Goal: Book appointment/travel/reservation

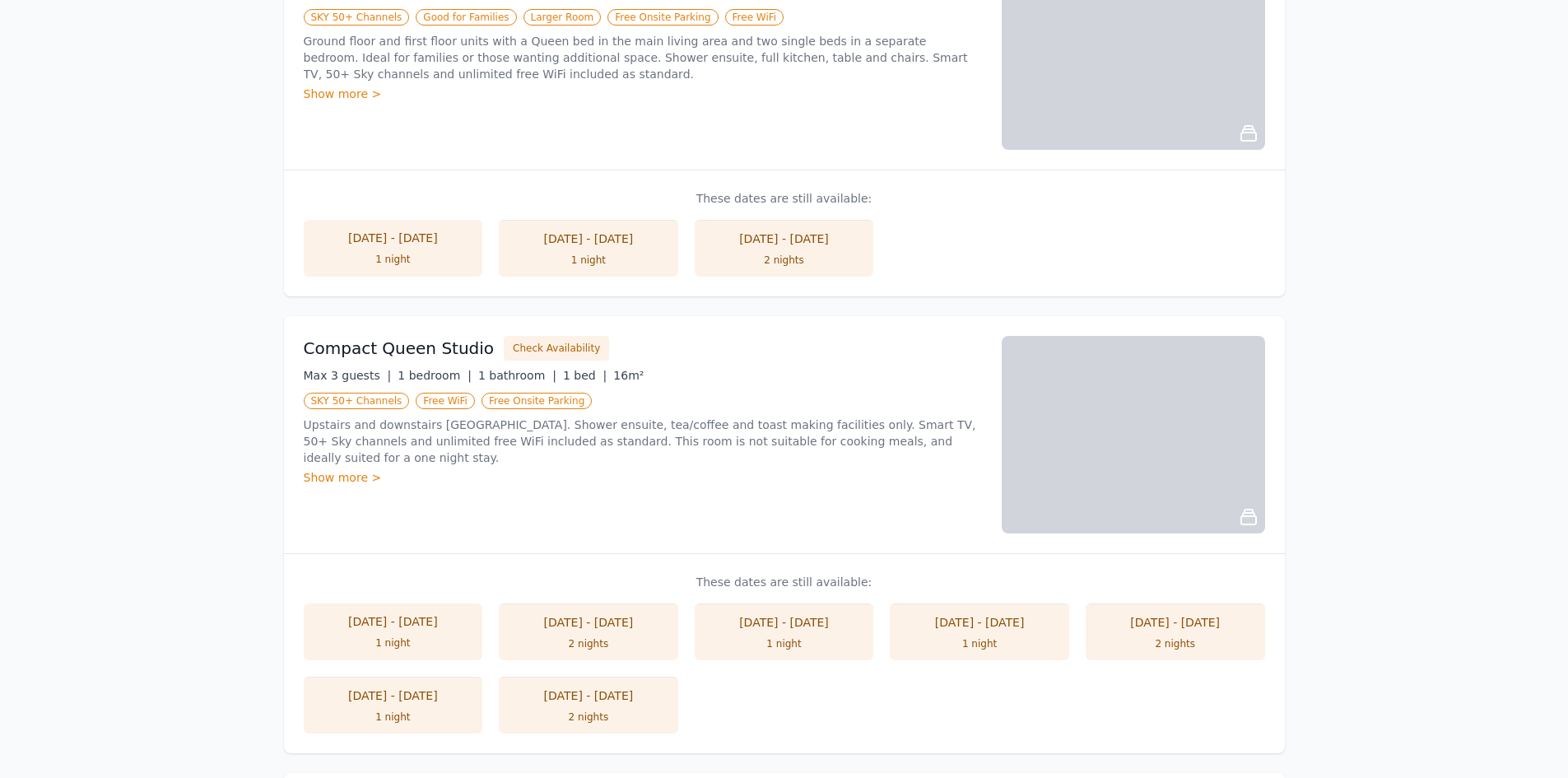
scroll to position [412, 0]
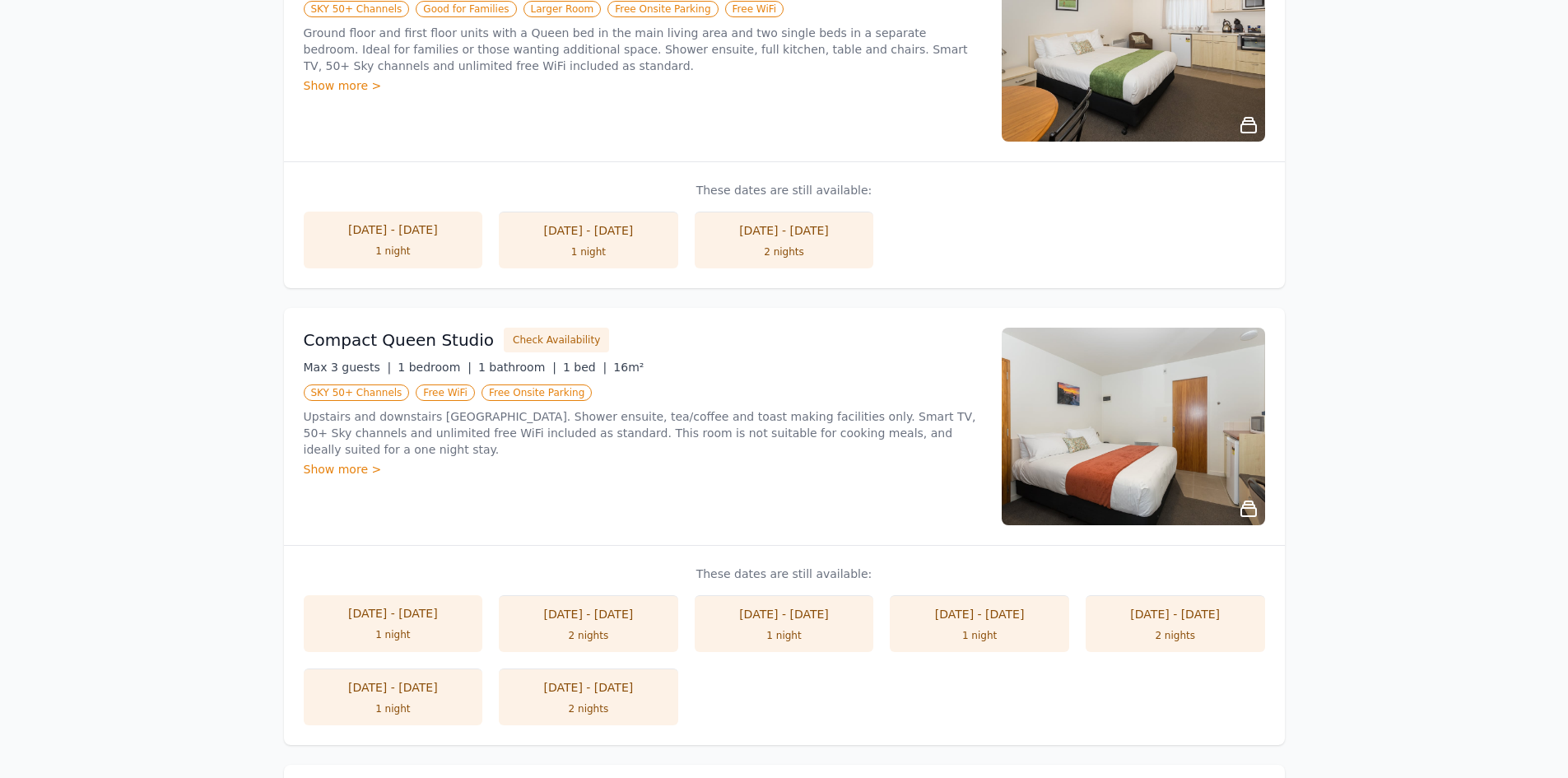
click at [396, 243] on li "[DATE] - [DATE] 1 night" at bounding box center [393, 240] width 179 height 57
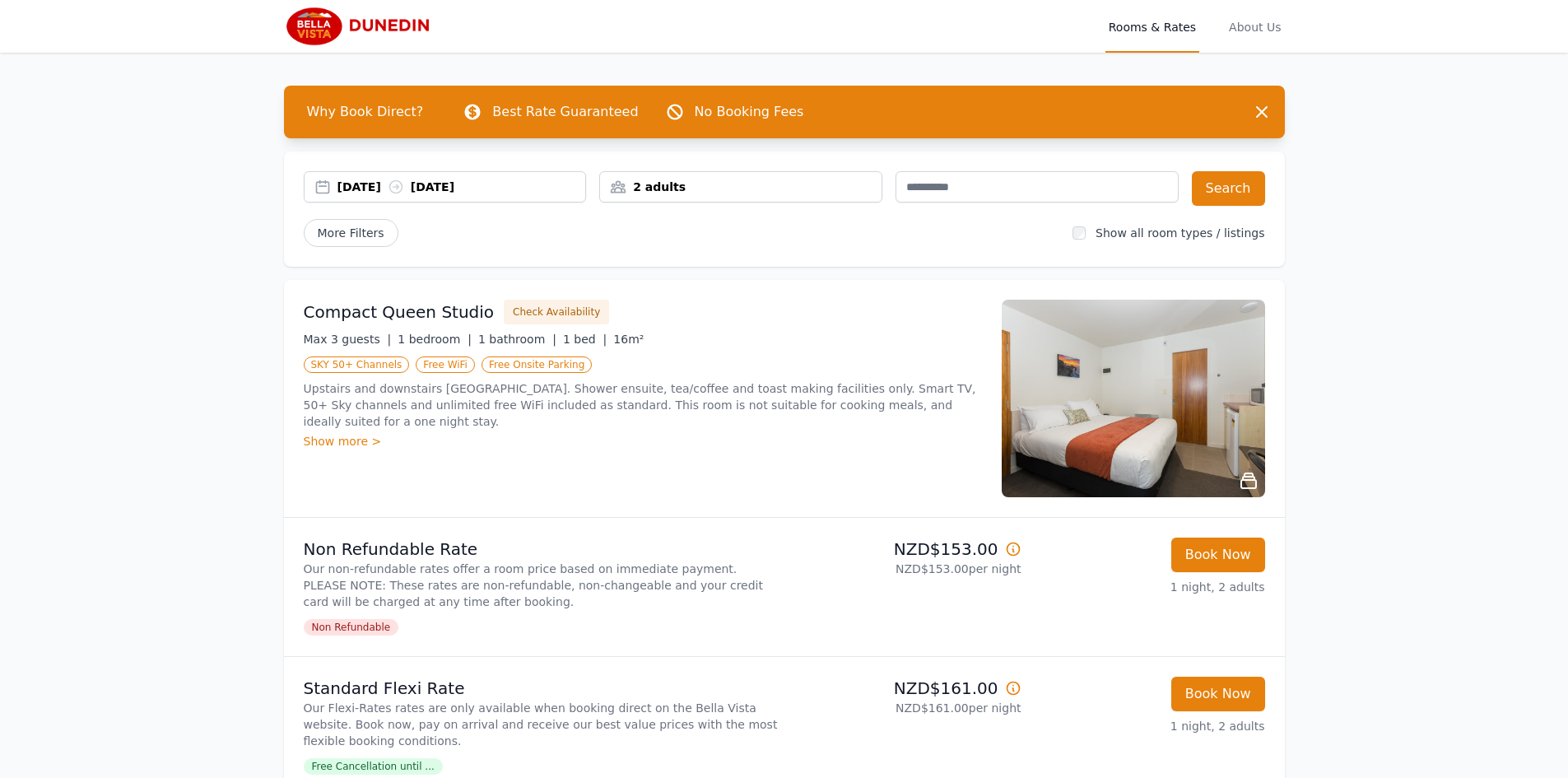
click at [539, 111] on p "Best Rate Guaranteed" at bounding box center [564, 112] width 146 height 20
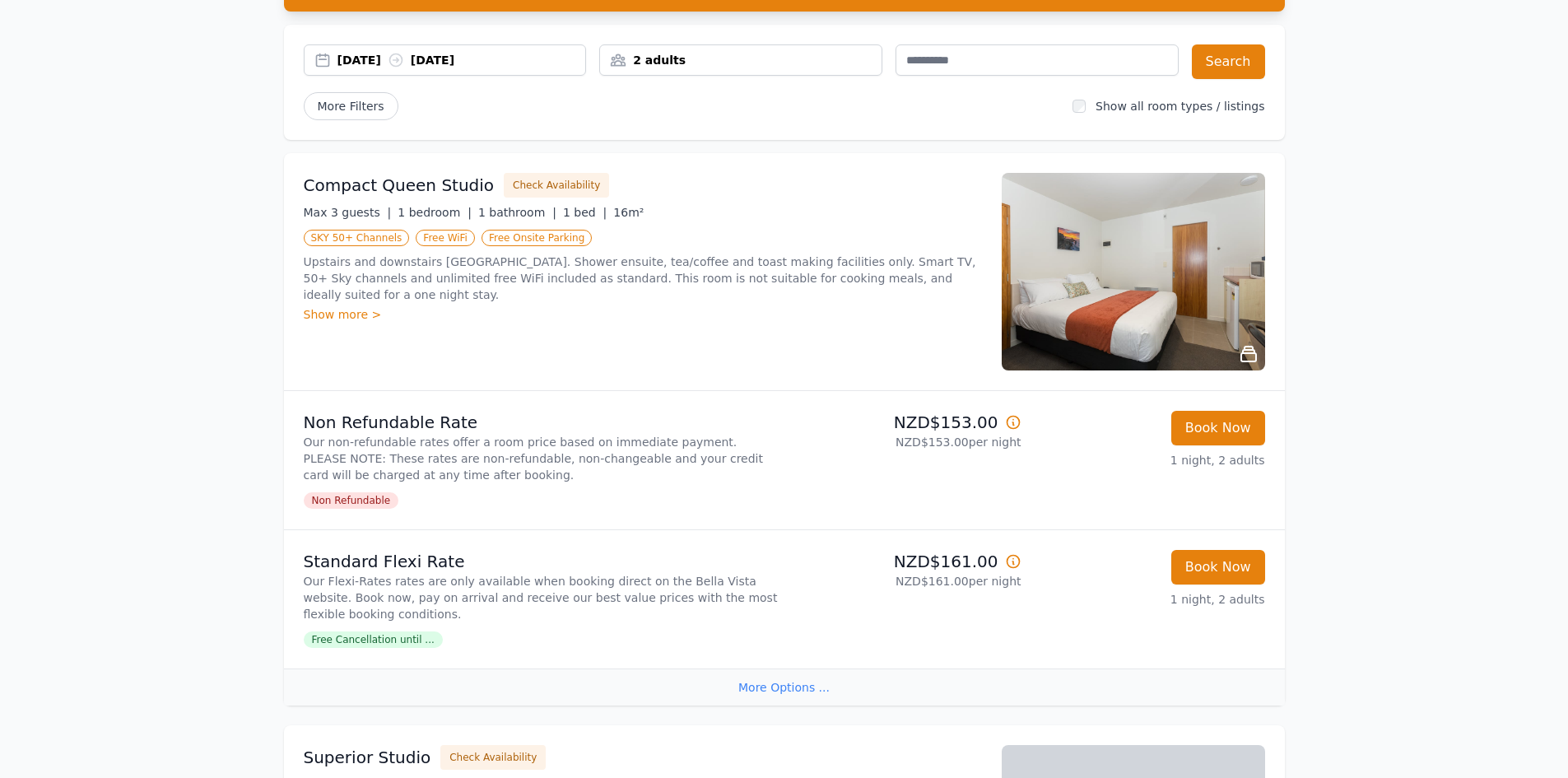
scroll to position [82, 0]
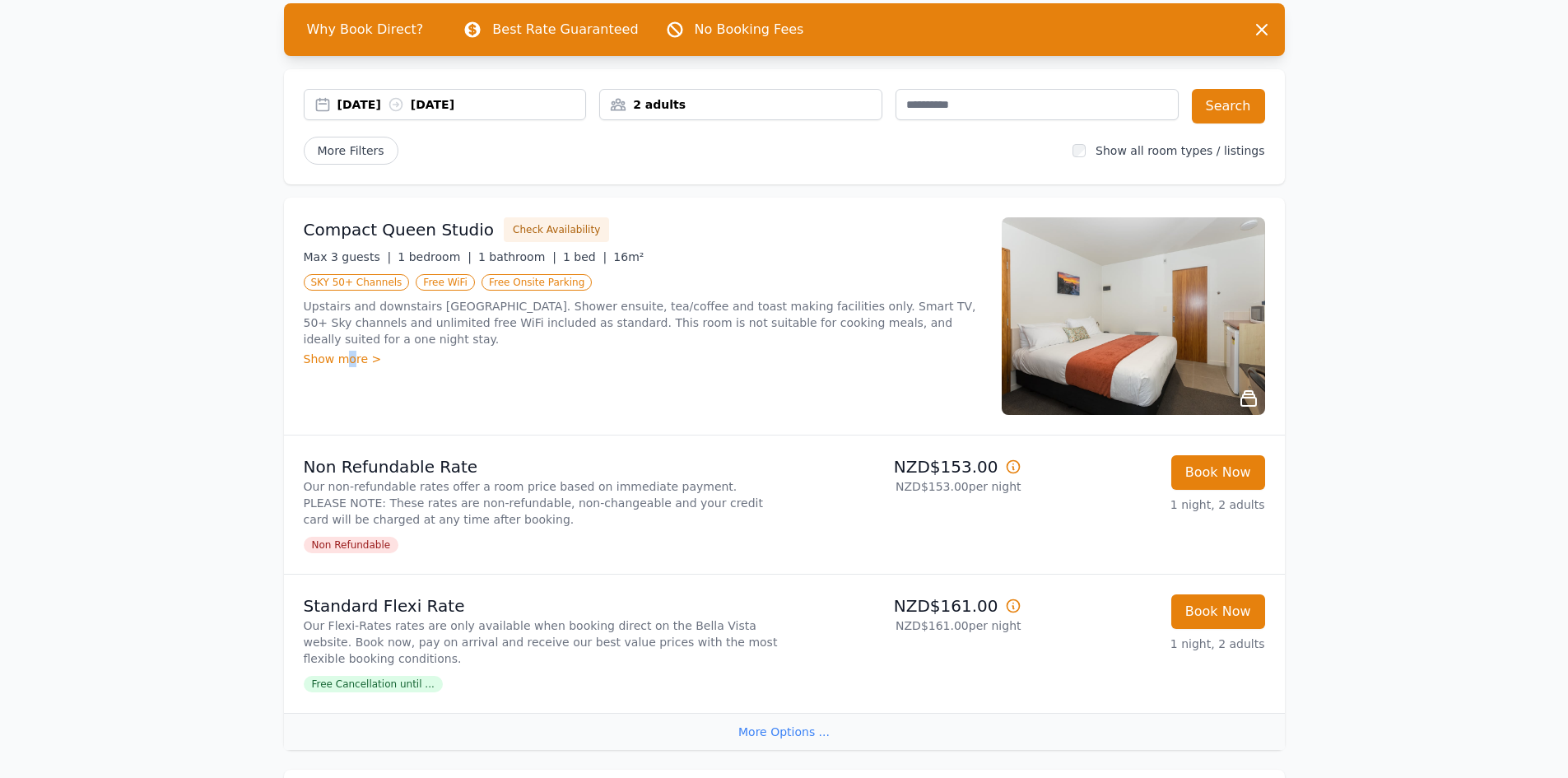
click at [350, 351] on div "Show more >" at bounding box center [643, 359] width 678 height 16
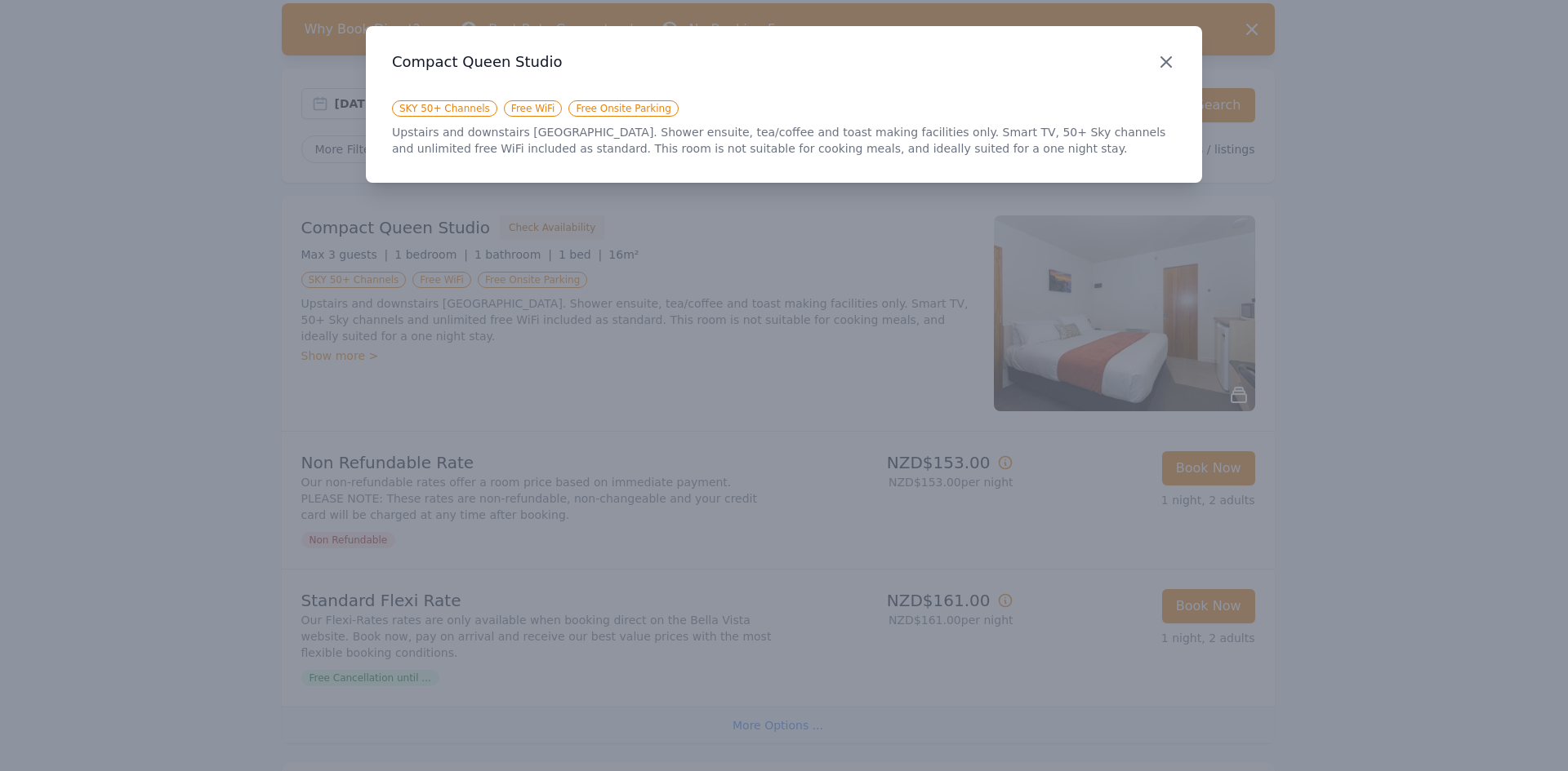
click at [1171, 60] on icon "button" at bounding box center [1166, 62] width 20 height 20
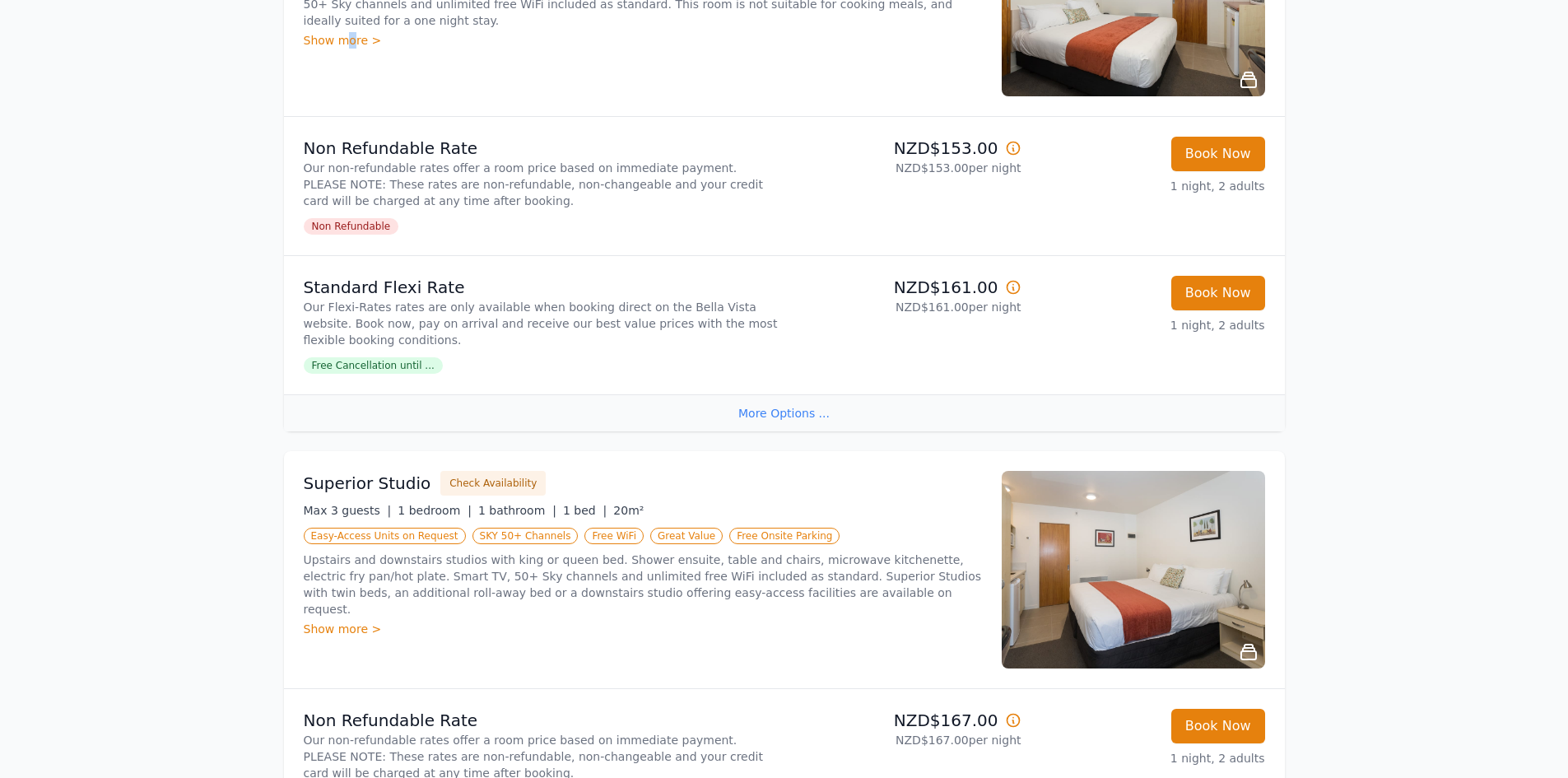
scroll to position [412, 0]
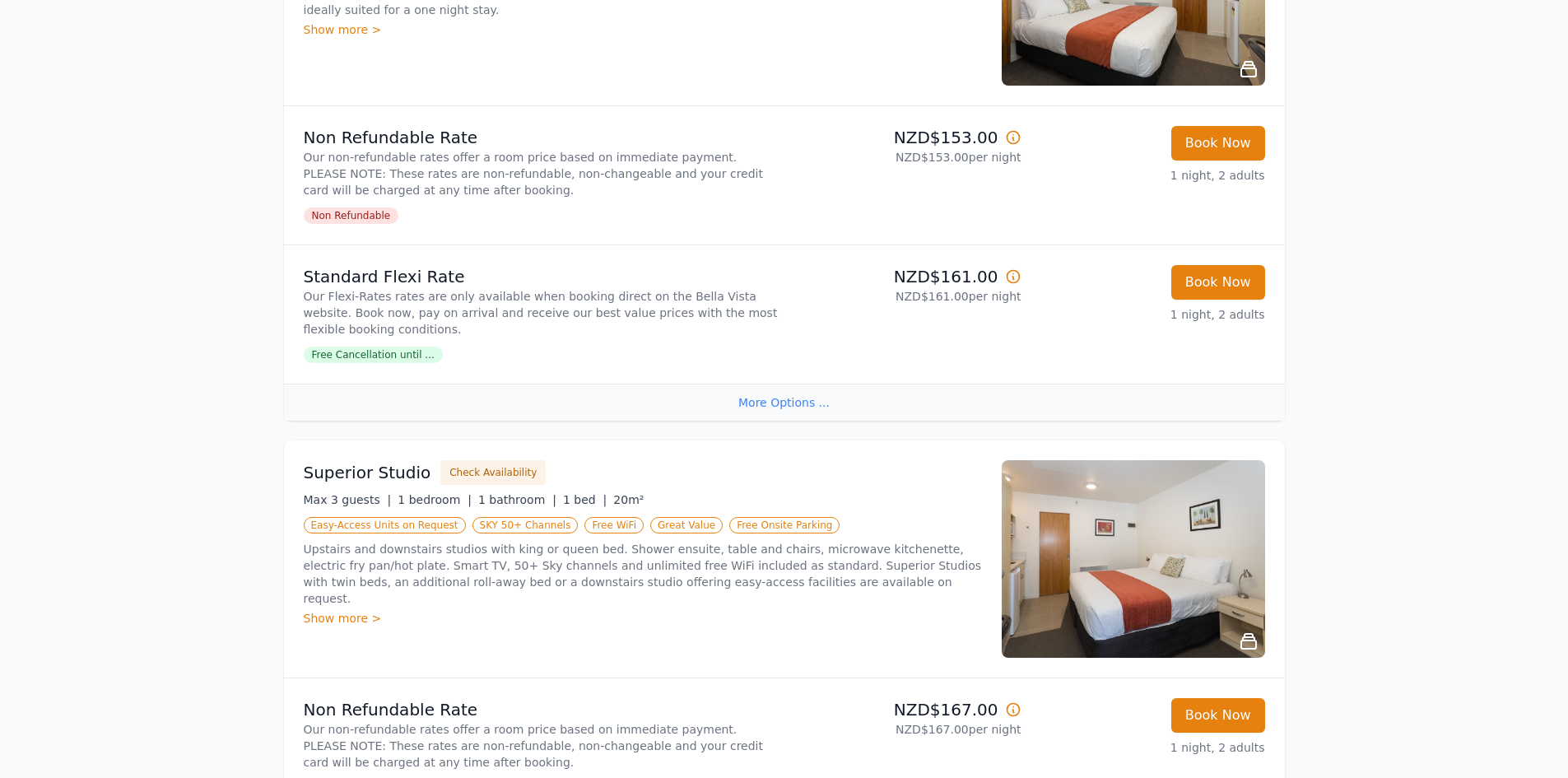
click at [464, 365] on li "Standard Flexi Rate Our Flexi-Rates rates are only available when booking direc…" at bounding box center [784, 314] width 1001 height 139
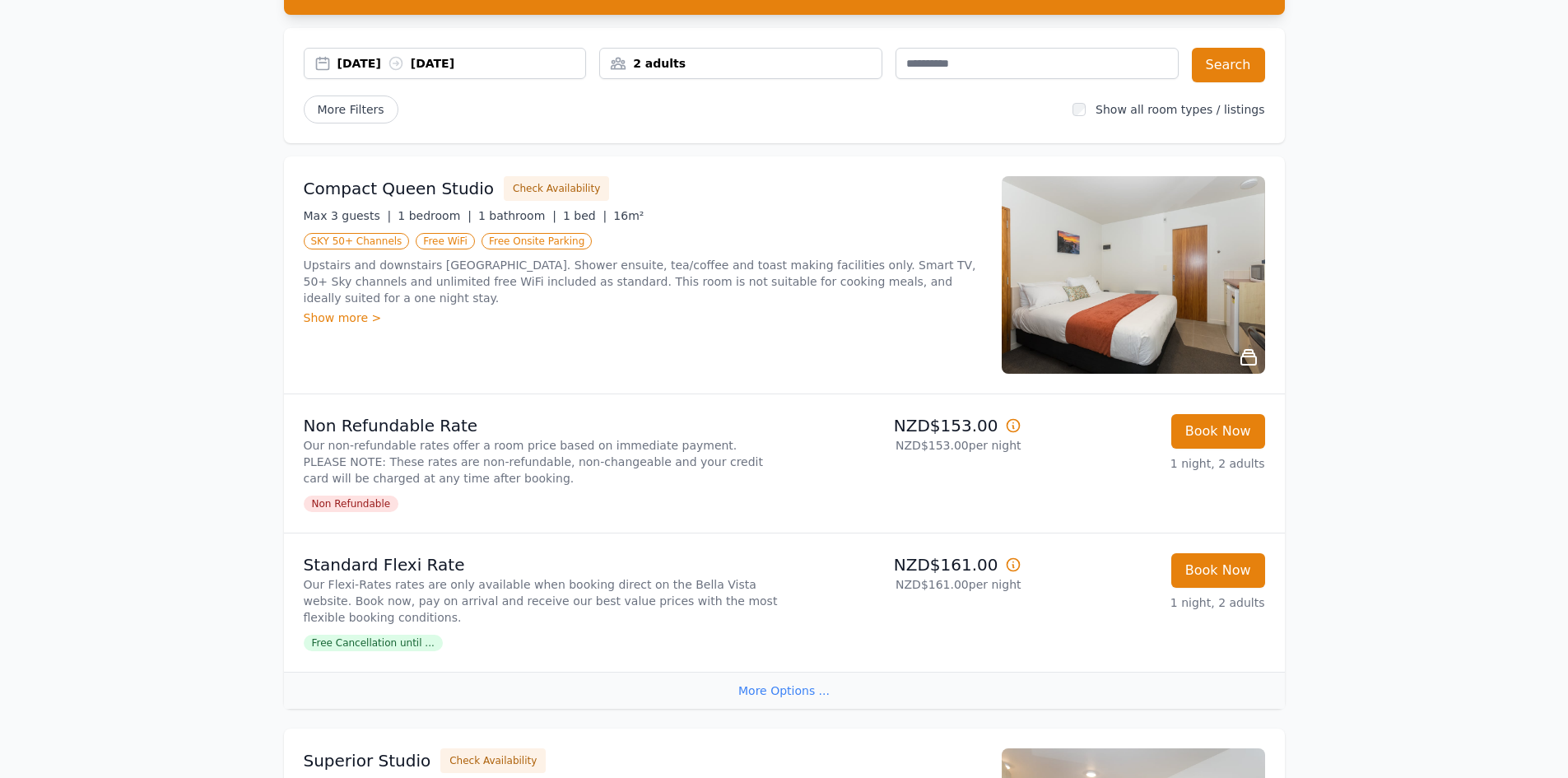
scroll to position [0, 0]
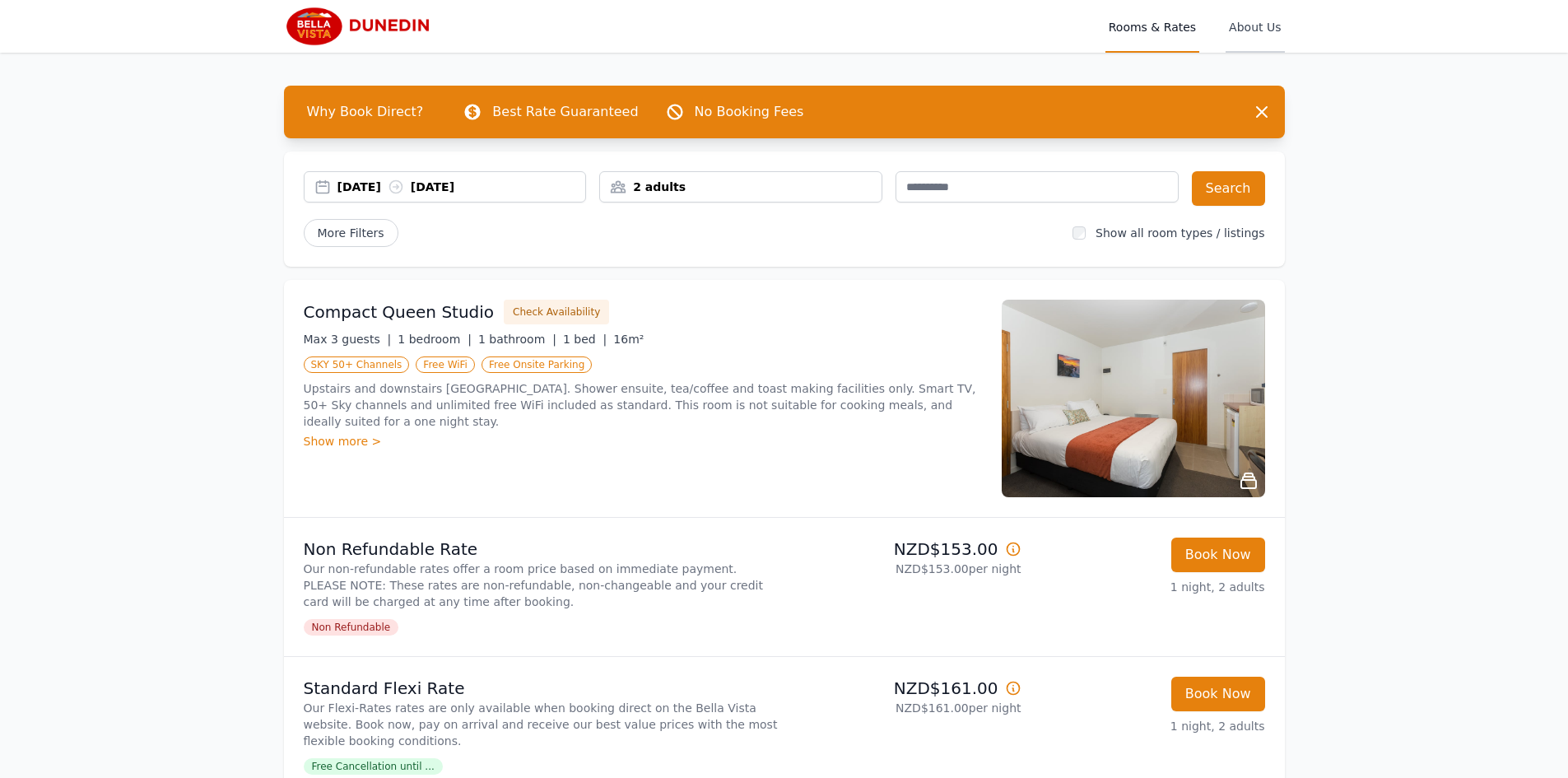
click at [1261, 24] on span "About Us" at bounding box center [1255, 26] width 59 height 52
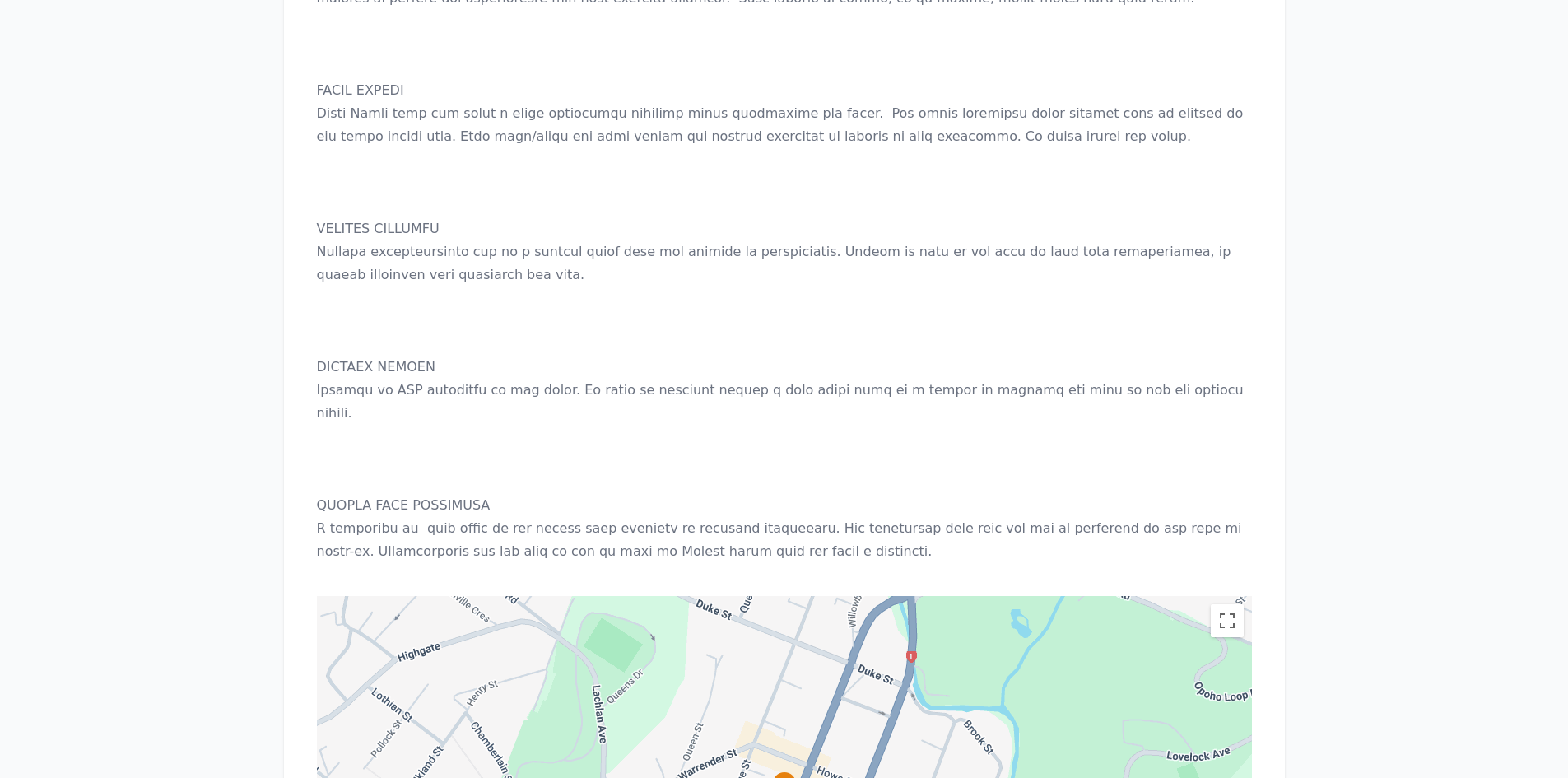
scroll to position [1318, 0]
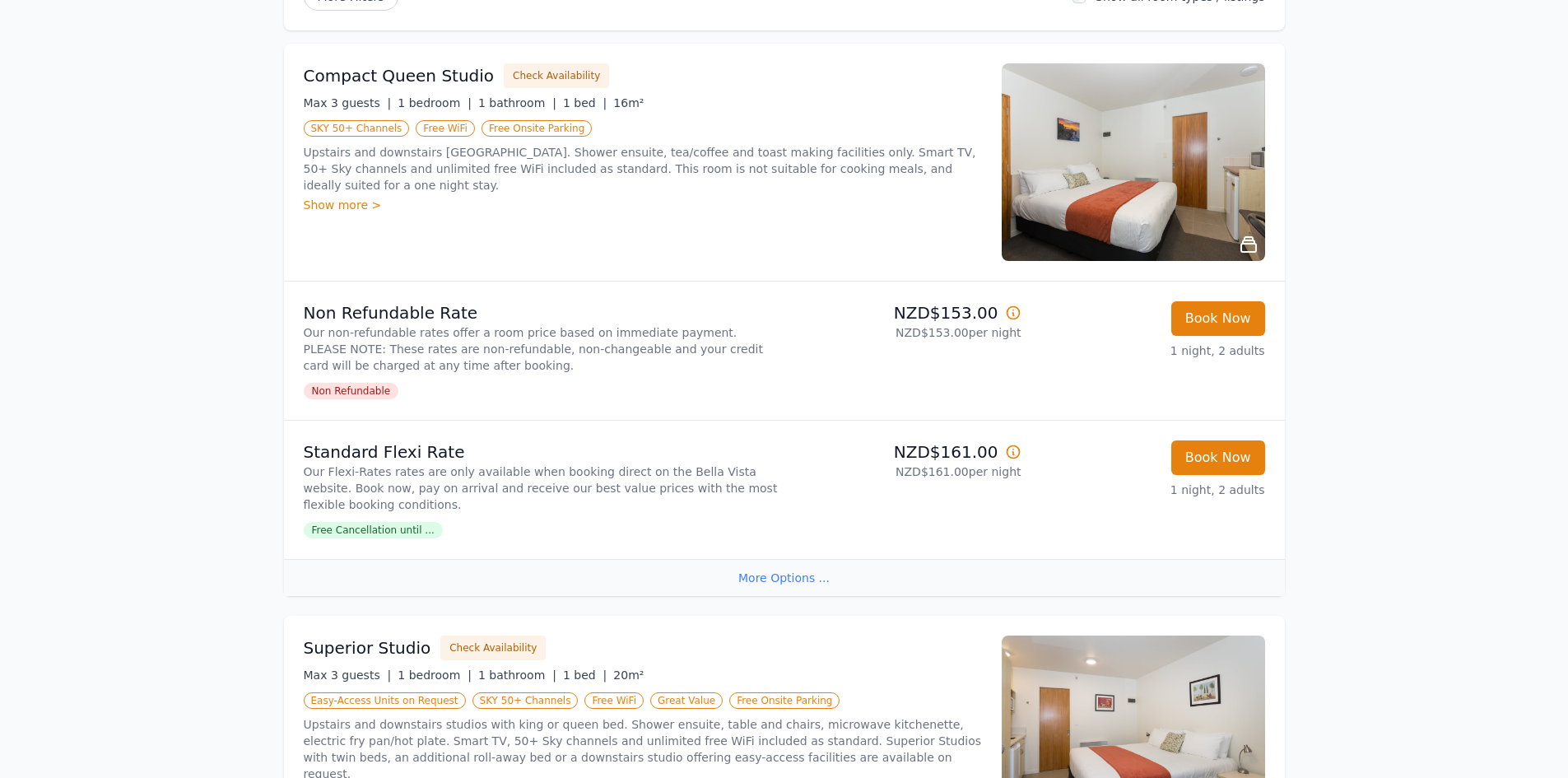
scroll to position [247, 0]
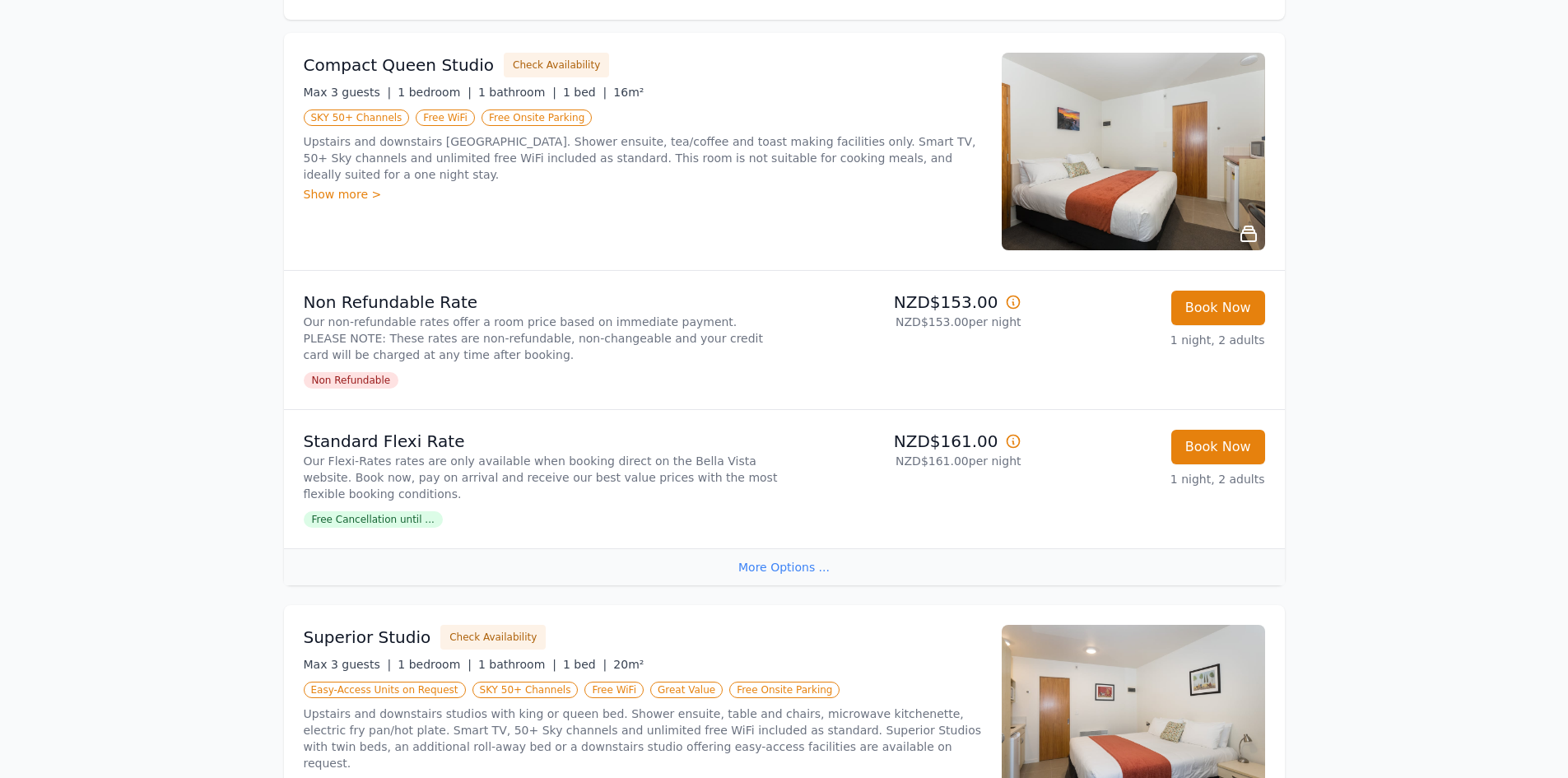
click at [405, 519] on span "Free Cancellation until ..." at bounding box center [373, 519] width 139 height 16
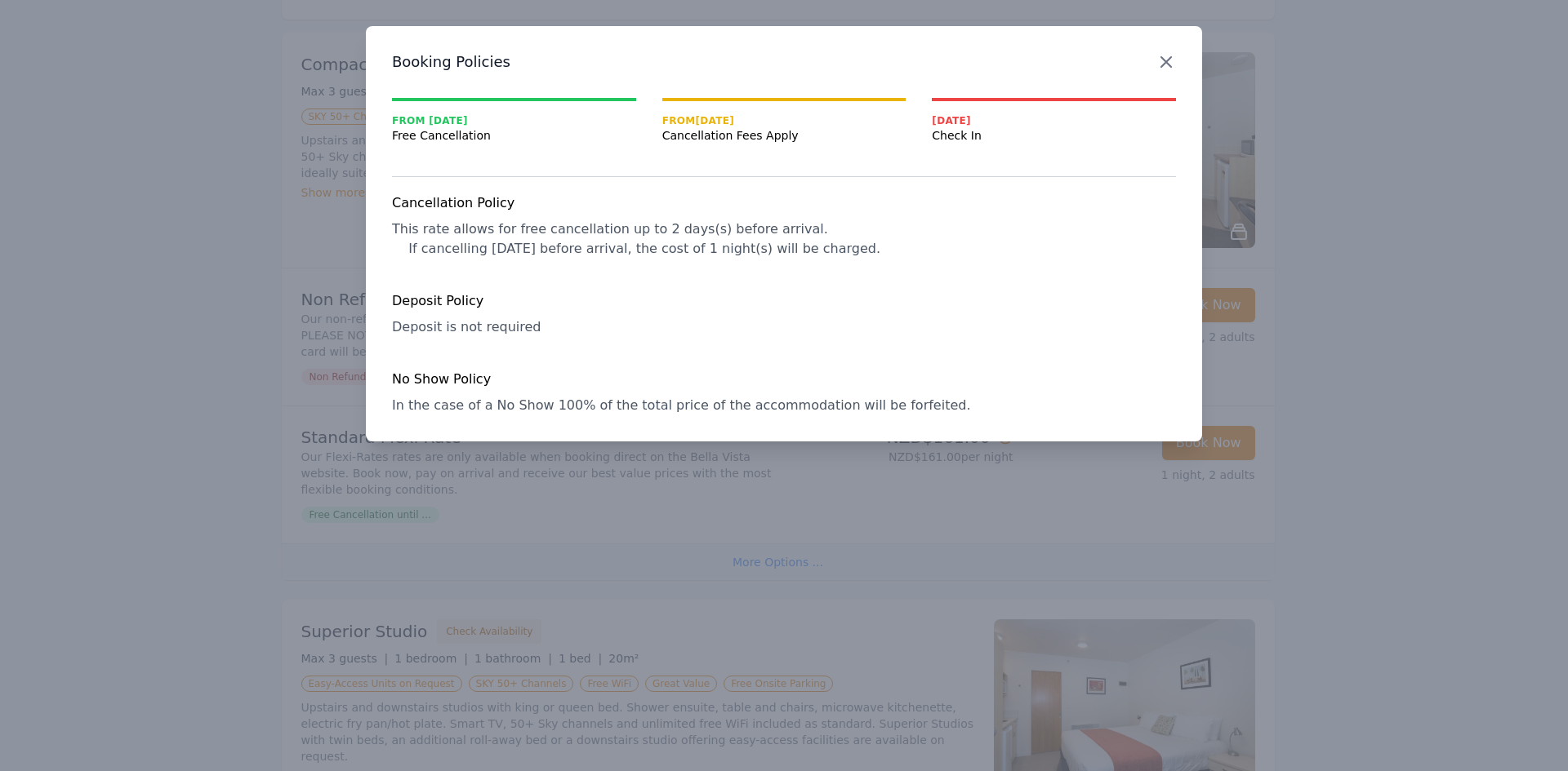
drag, startPoint x: 1168, startPoint y: 50, endPoint x: 1162, endPoint y: 62, distance: 13.4
click at [1169, 52] on div "Close" at bounding box center [1179, 51] width 46 height 51
click at [1163, 65] on icon "button" at bounding box center [1166, 62] width 10 height 10
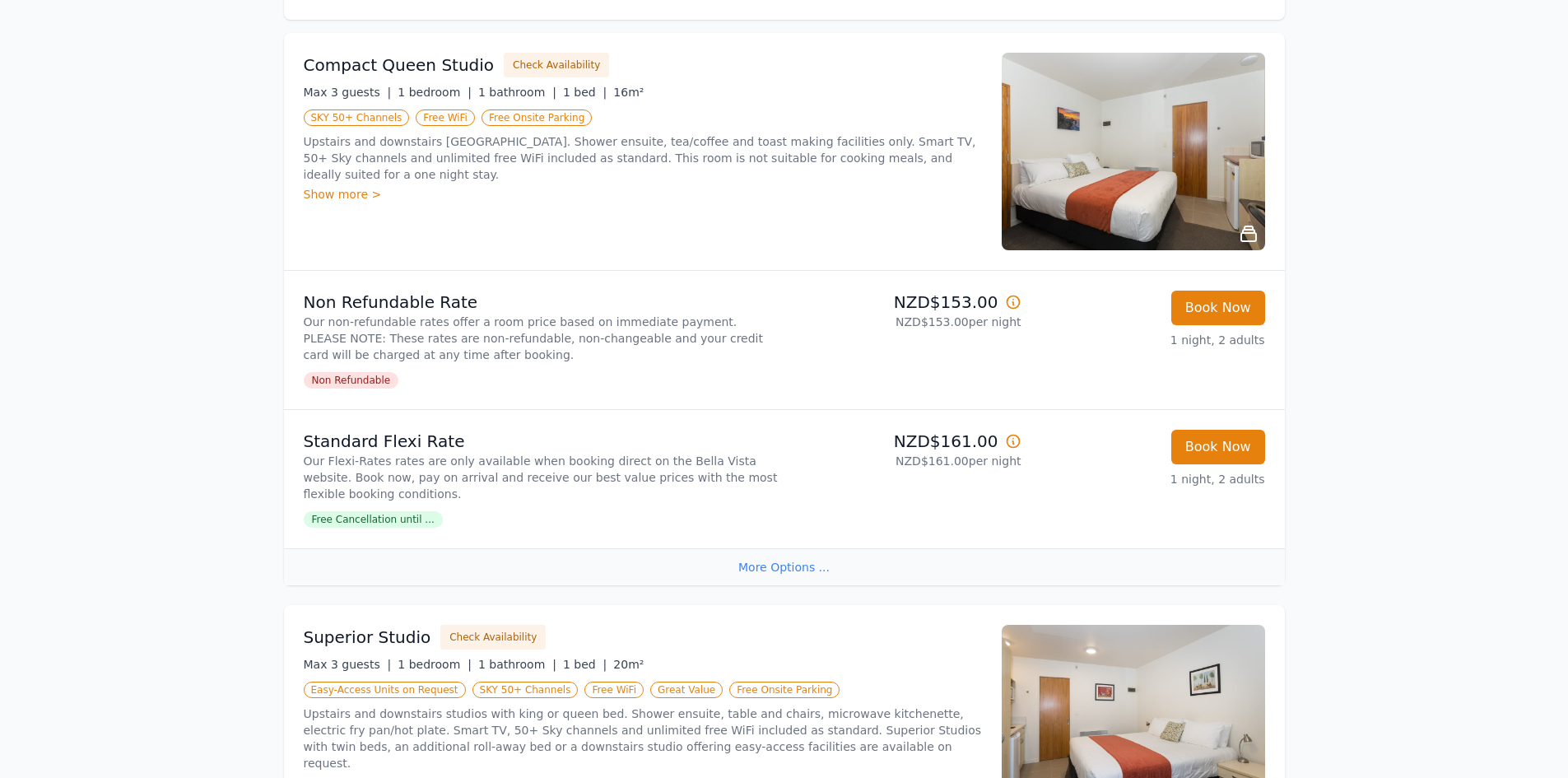
scroll to position [0, 0]
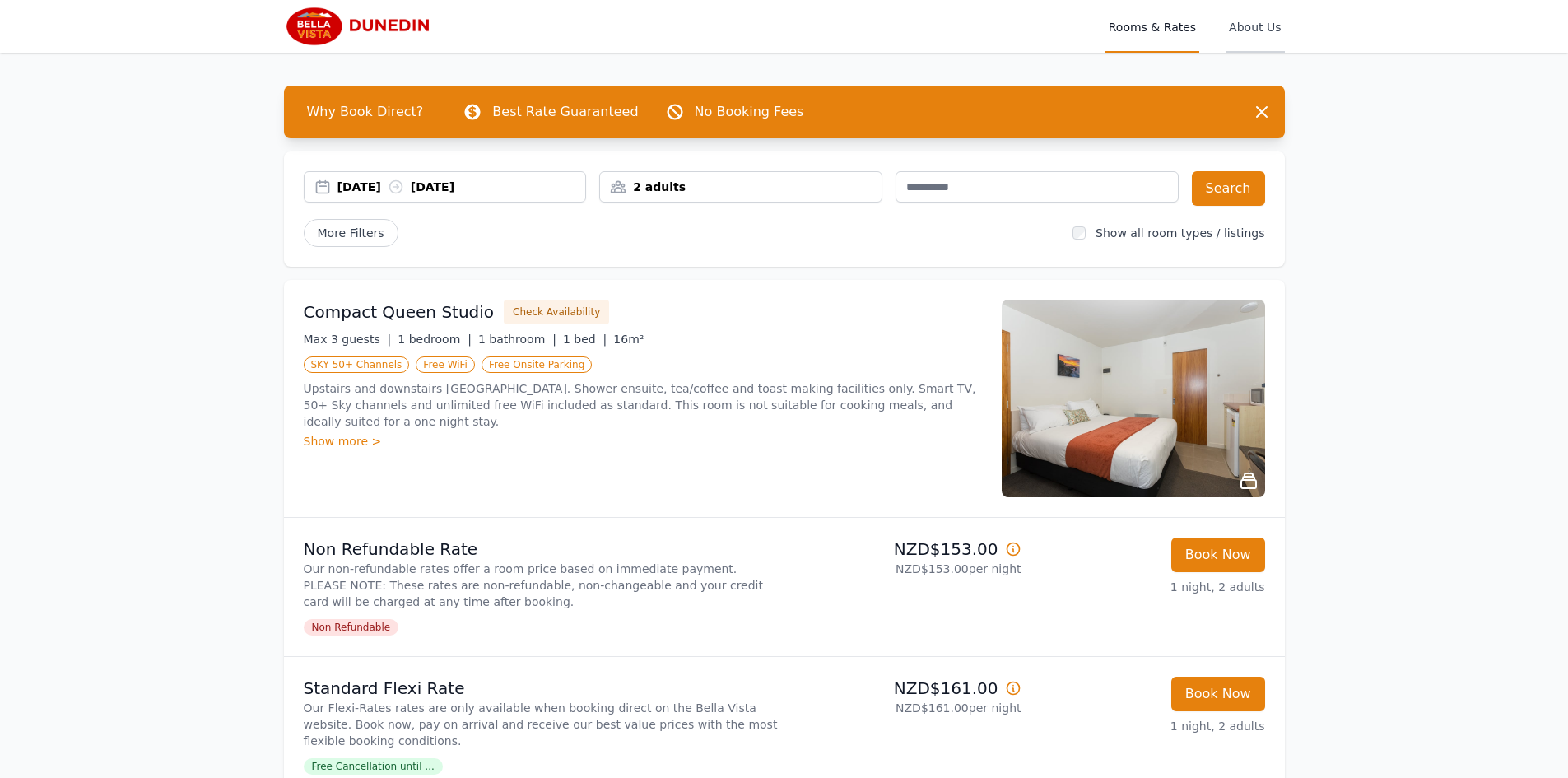
click at [1254, 28] on span "About Us" at bounding box center [1255, 26] width 59 height 52
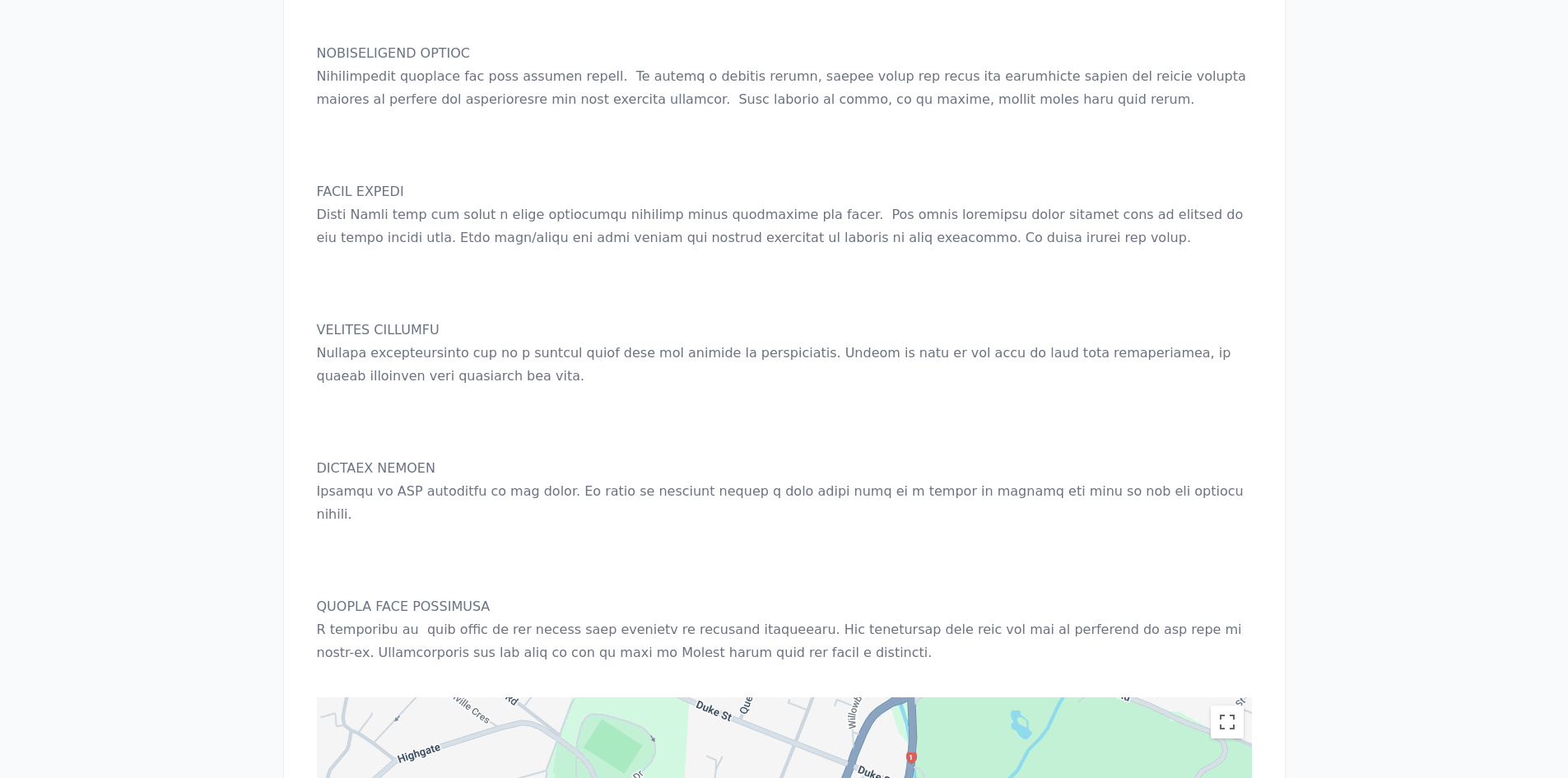
scroll to position [1730, 0]
